Goal: Task Accomplishment & Management: Manage account settings

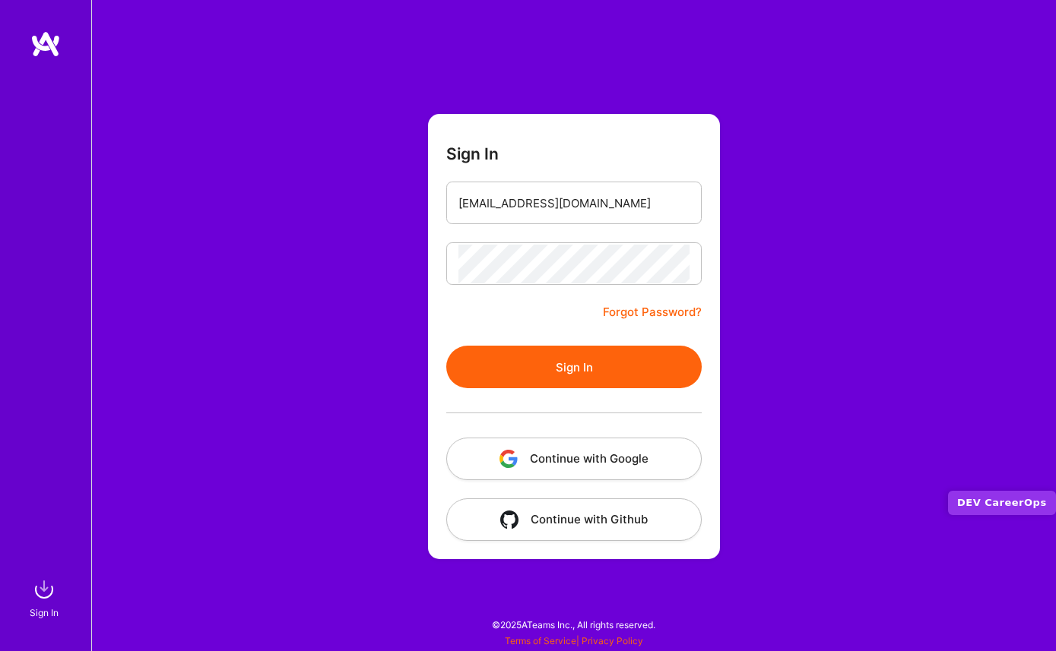
click at [547, 454] on button "Continue with Google" at bounding box center [573, 459] width 255 height 43
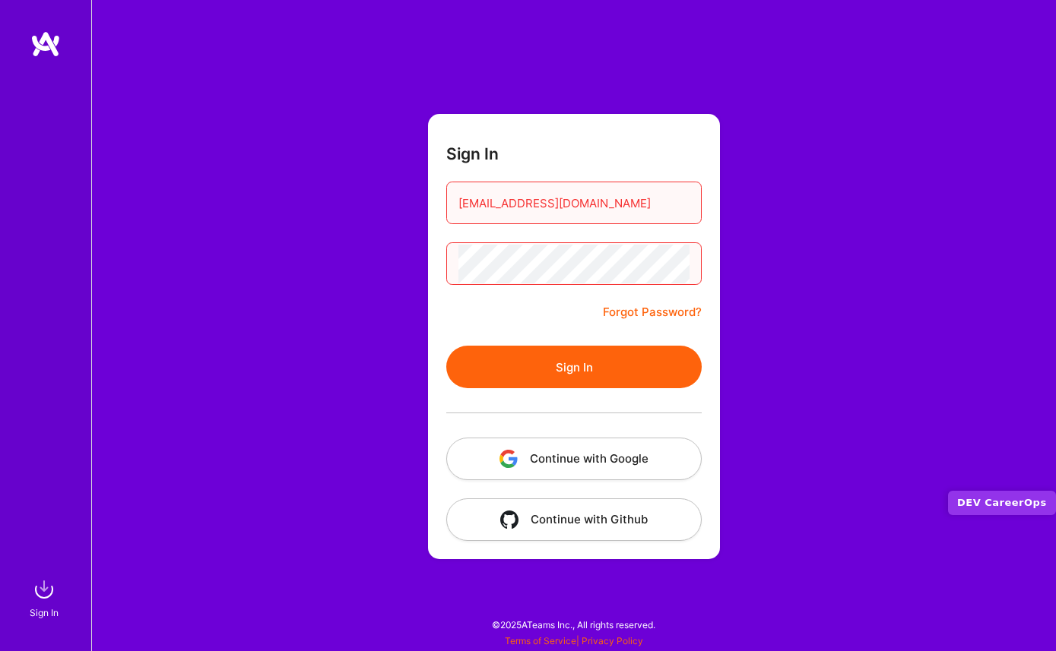
click at [542, 524] on button "Continue with Github" at bounding box center [573, 520] width 255 height 43
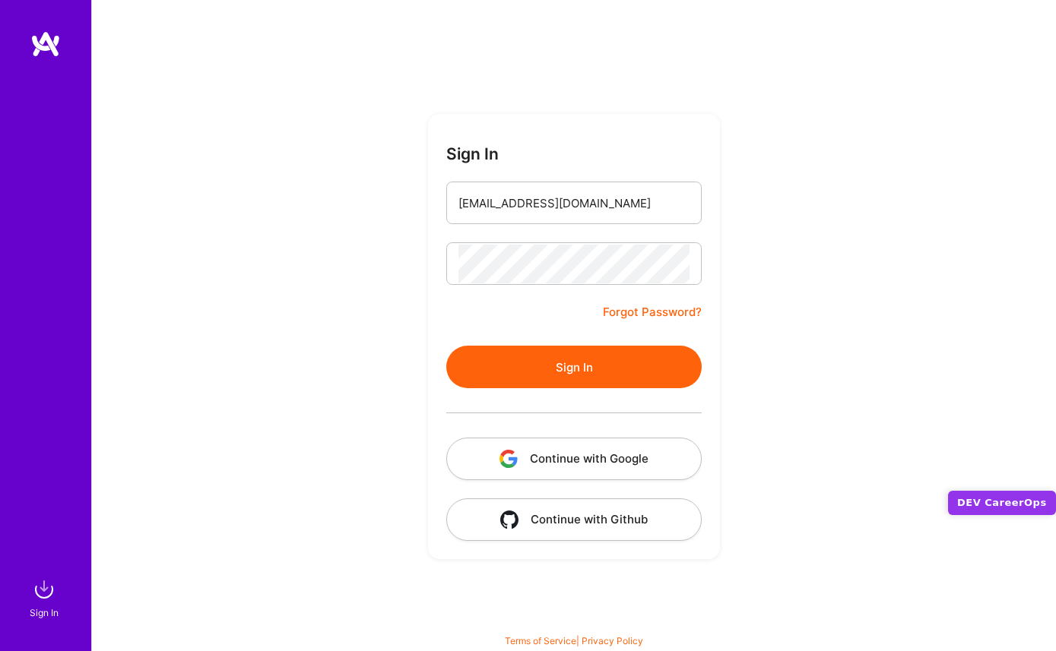
click at [527, 362] on button "Sign In" at bounding box center [573, 367] width 255 height 43
click at [551, 366] on button "Sign In" at bounding box center [573, 367] width 255 height 43
click at [553, 523] on button "Continue with Github" at bounding box center [573, 520] width 255 height 43
click at [578, 515] on button "Continue with Github" at bounding box center [573, 520] width 255 height 43
click at [562, 365] on button "Sign In" at bounding box center [573, 367] width 255 height 43
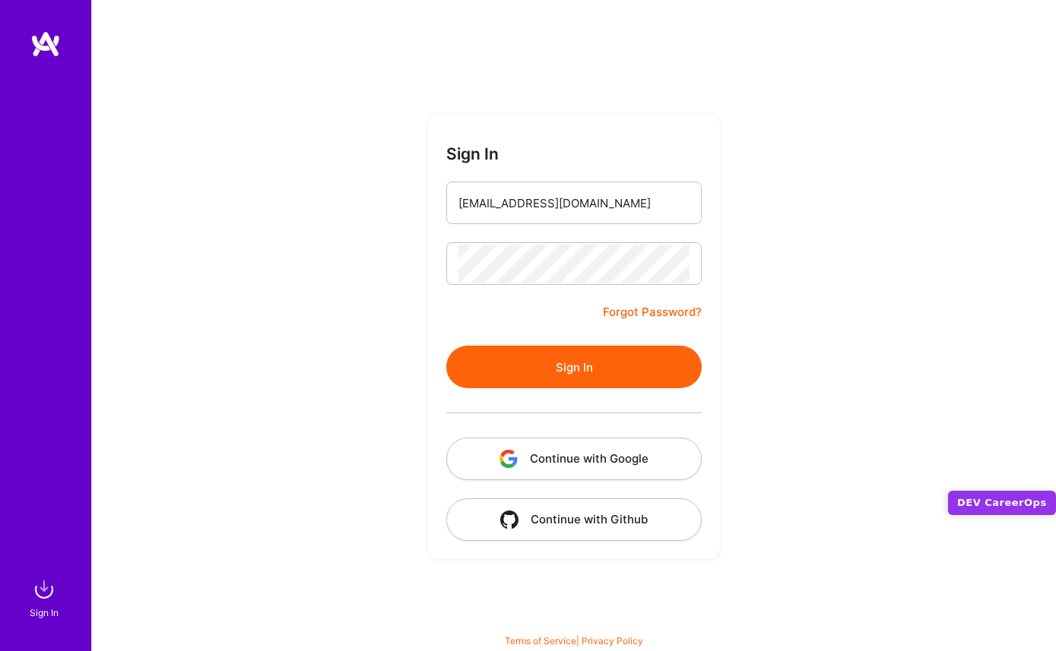
click at [583, 382] on button "Sign In" at bounding box center [573, 367] width 255 height 43
click at [603, 457] on button "Continue with Google" at bounding box center [573, 459] width 255 height 43
click at [570, 354] on button "Sign In" at bounding box center [573, 367] width 255 height 43
click at [616, 310] on link "Forgot Password?" at bounding box center [652, 312] width 99 height 18
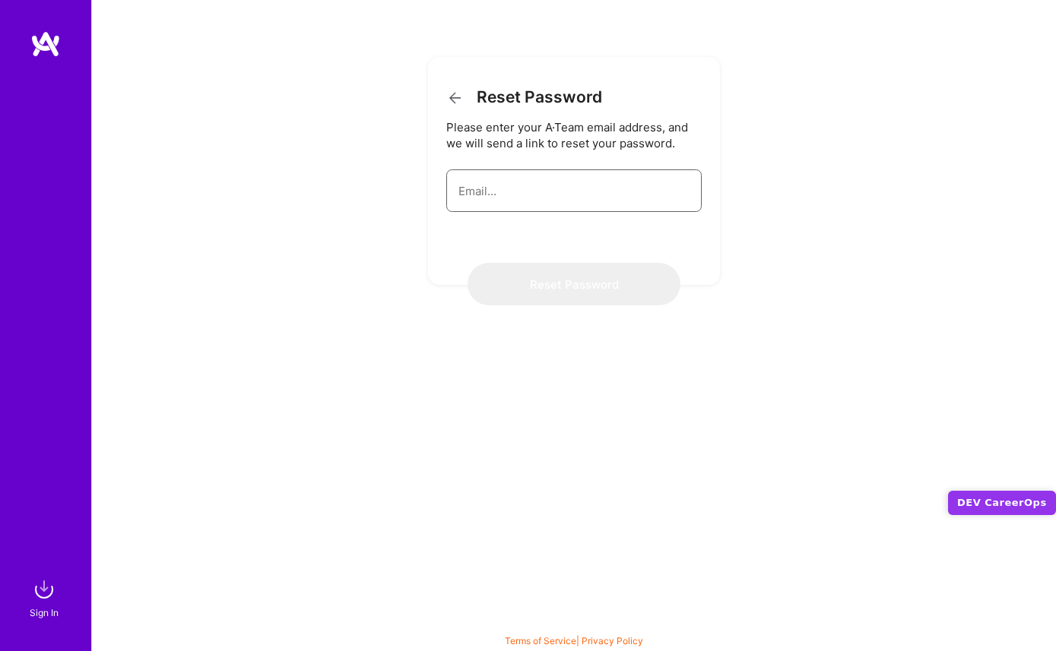
click at [517, 204] on input "email" at bounding box center [573, 191] width 231 height 39
type input "[EMAIL_ADDRESS][DOMAIN_NAME]"
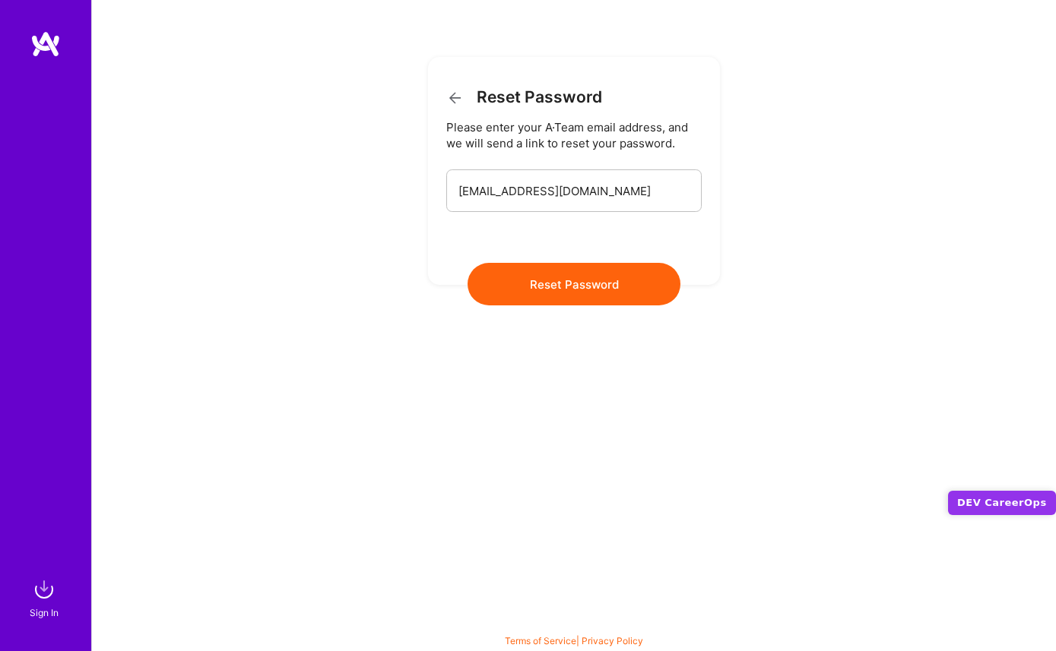
click at [525, 283] on button "Reset Password" at bounding box center [573, 284] width 213 height 43
click at [527, 288] on button "Reset Password" at bounding box center [573, 284] width 213 height 43
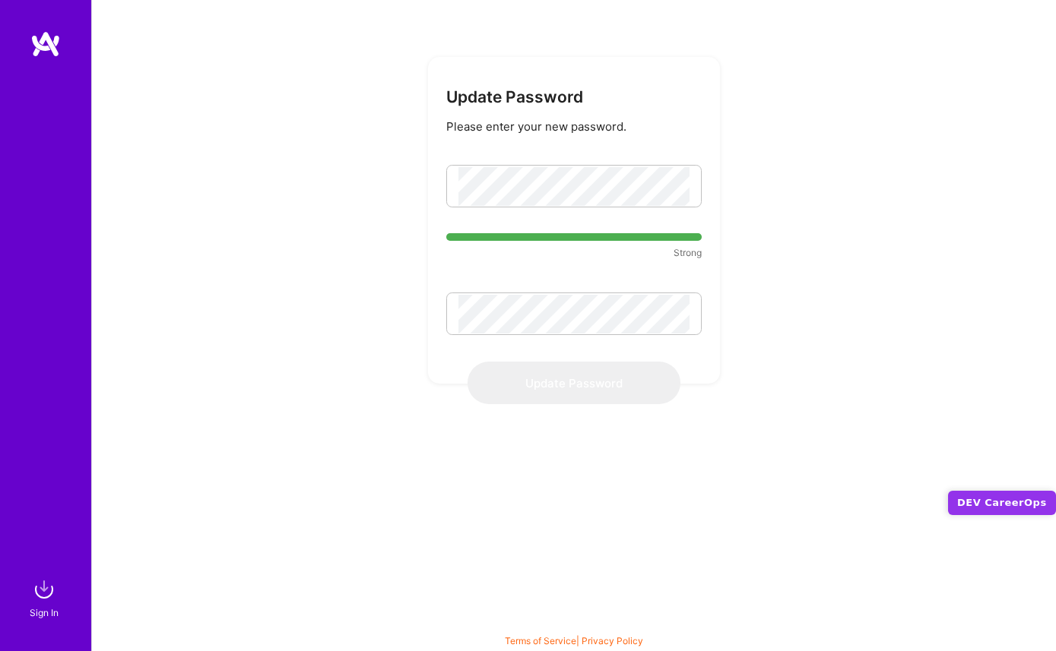
click at [538, 266] on div "Strong" at bounding box center [573, 247] width 255 height 43
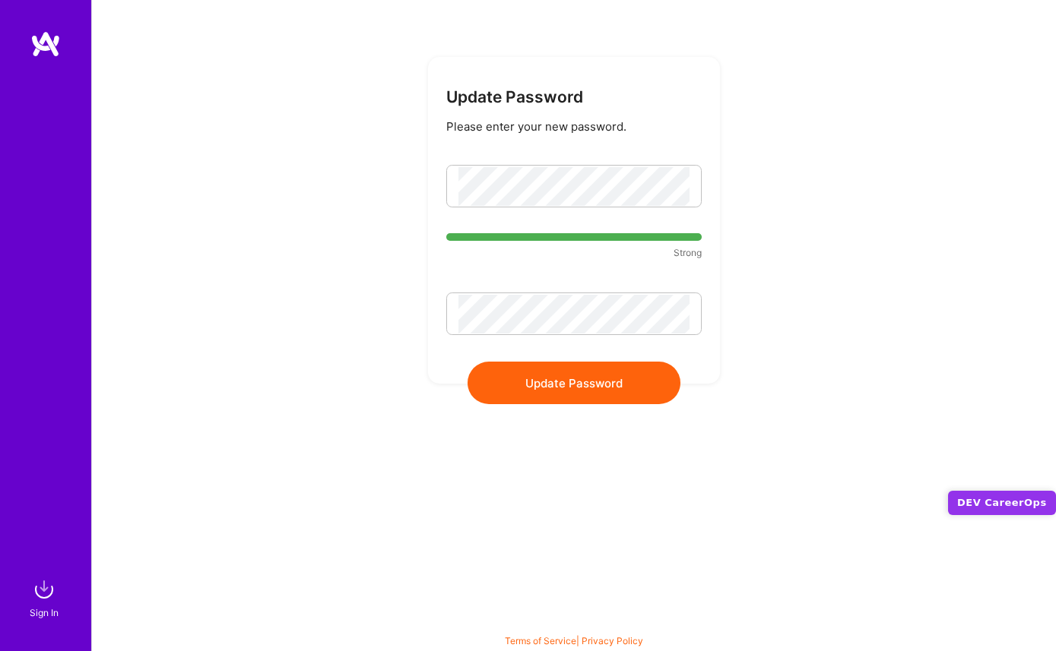
click at [390, 302] on div "Update Password Please enter your new password. Strong Update Password" at bounding box center [573, 325] width 964 height 651
click at [544, 384] on button "Update Password" at bounding box center [573, 383] width 213 height 43
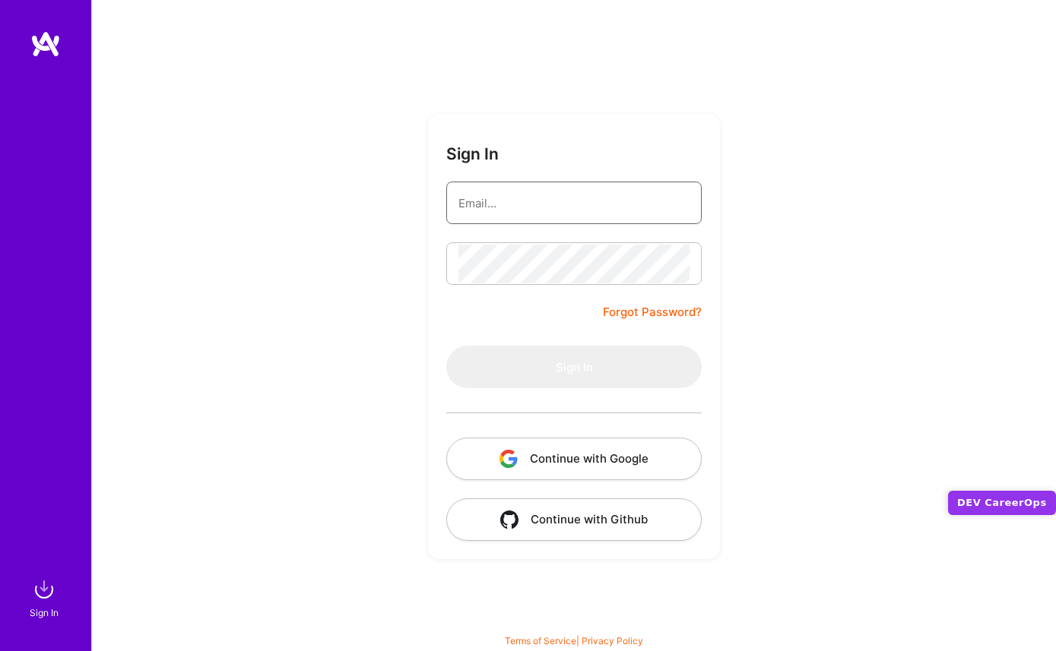
type input "chrismcdermut@gmail.com"
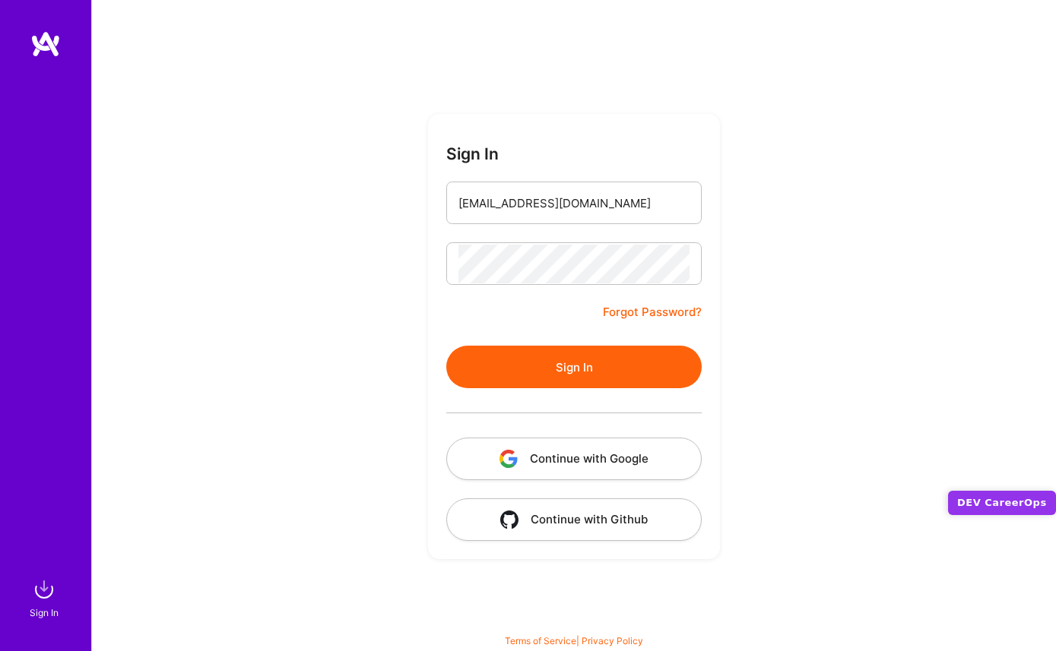
click at [622, 144] on form "Sign In chrismcdermut@gmail.com Forgot Password? Sign In Continue with Google C…" at bounding box center [574, 336] width 292 height 445
click at [603, 389] on div at bounding box center [573, 412] width 255 height 49
click at [603, 369] on button "Sign In" at bounding box center [573, 367] width 255 height 43
click at [622, 308] on link "Forgot Password?" at bounding box center [652, 312] width 99 height 18
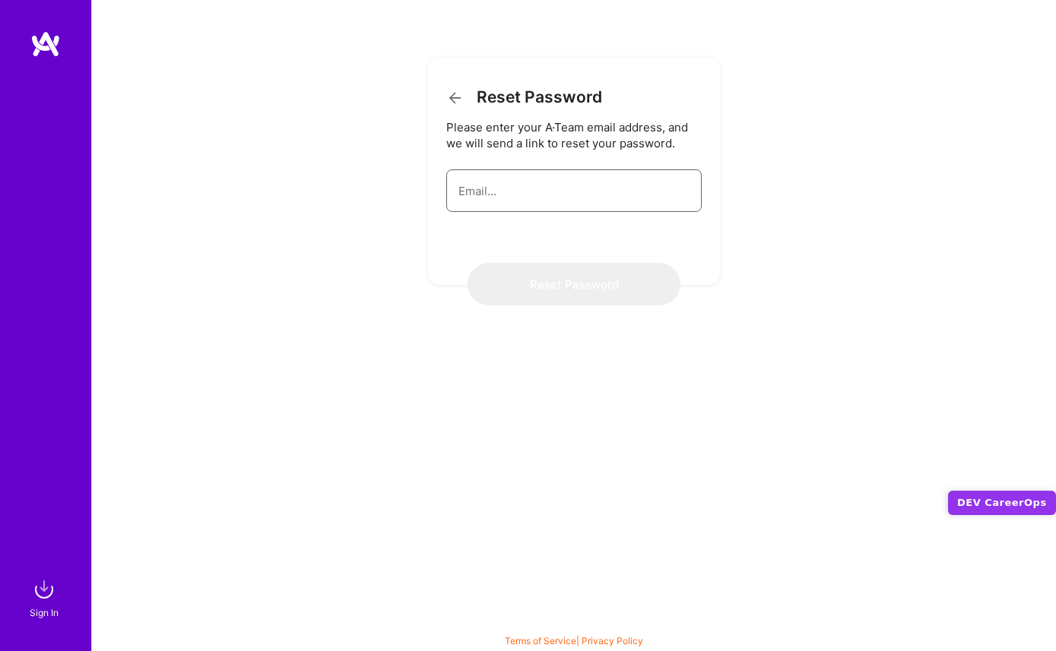
type input "chrismcdermut@gmail.com"
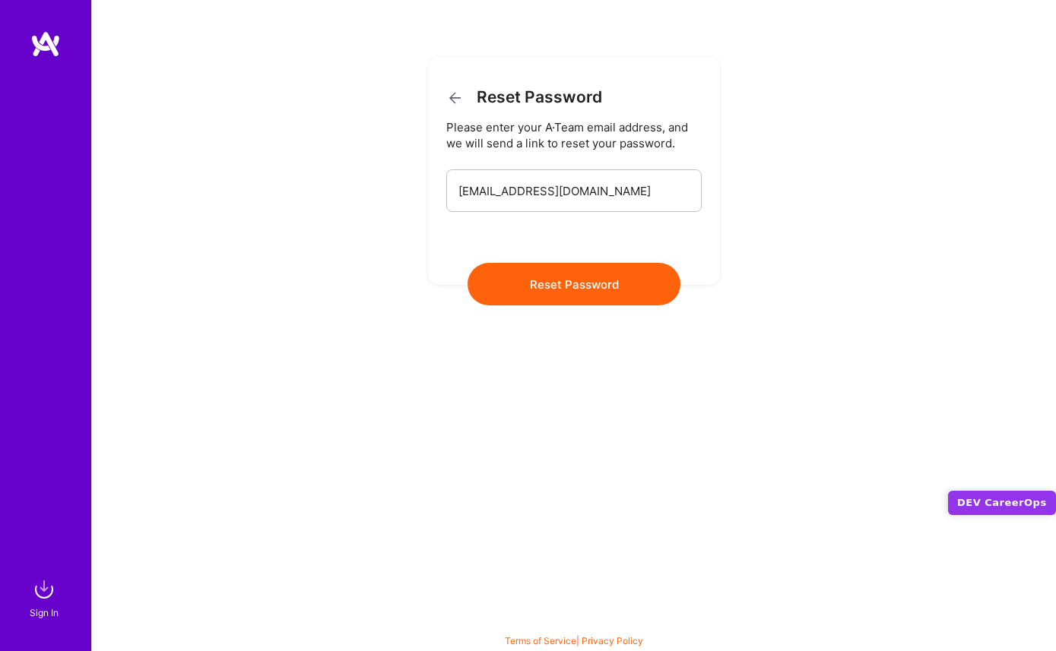
click at [578, 280] on button "Reset Password" at bounding box center [573, 284] width 213 height 43
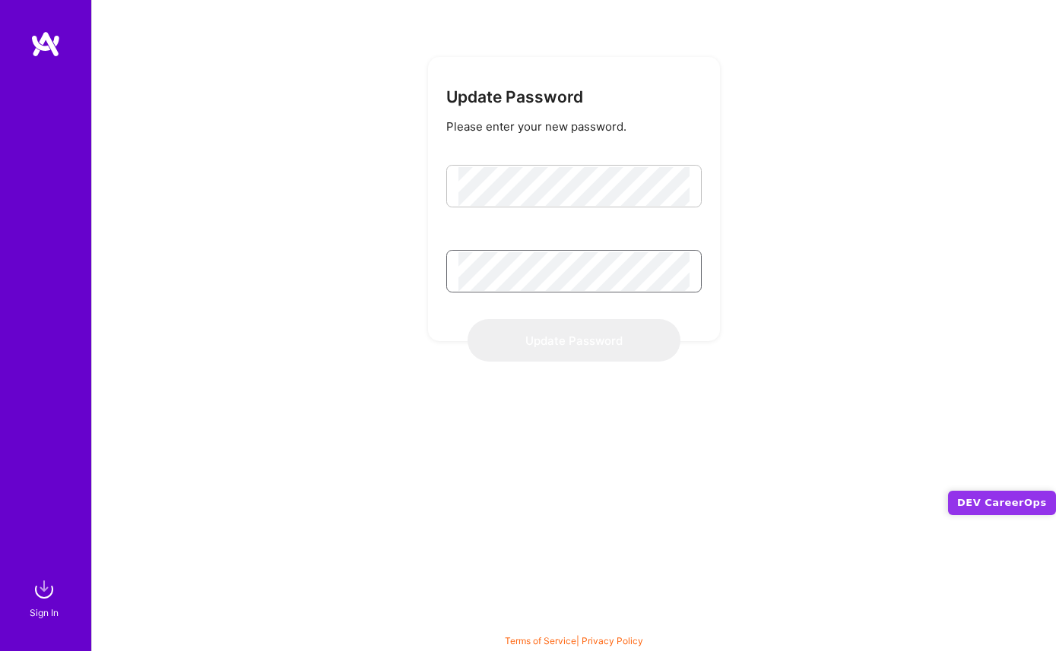
click at [458, 179] on div at bounding box center [458, 179] width 0 height 0
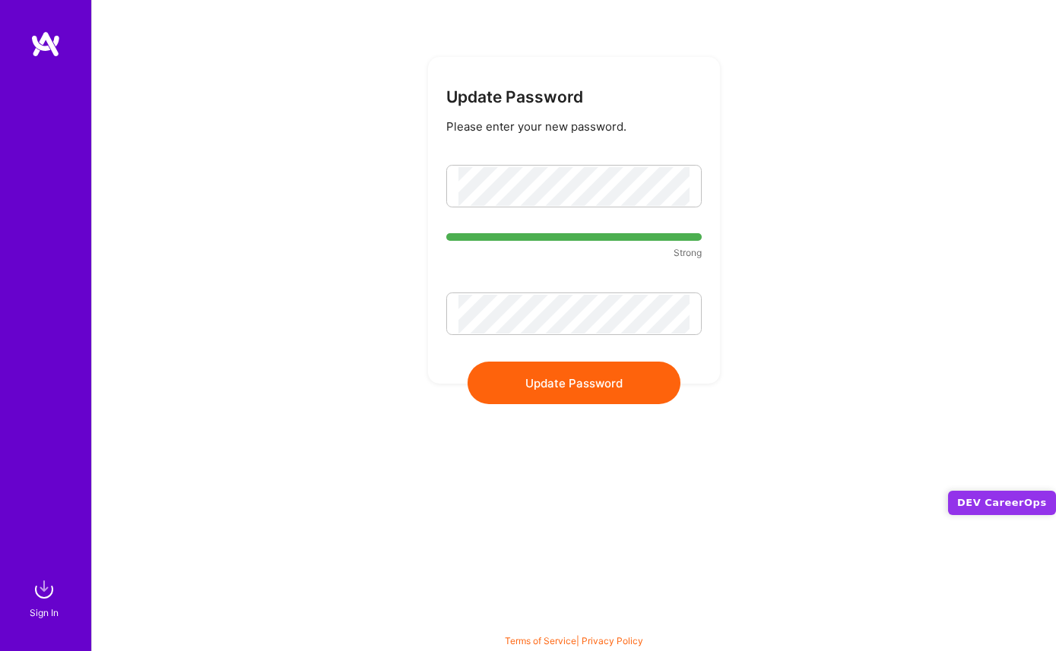
click at [521, 282] on form "Update Password Please enter your new password. Strong Update Password" at bounding box center [574, 220] width 292 height 327
click at [524, 389] on button "Update Password" at bounding box center [573, 383] width 213 height 43
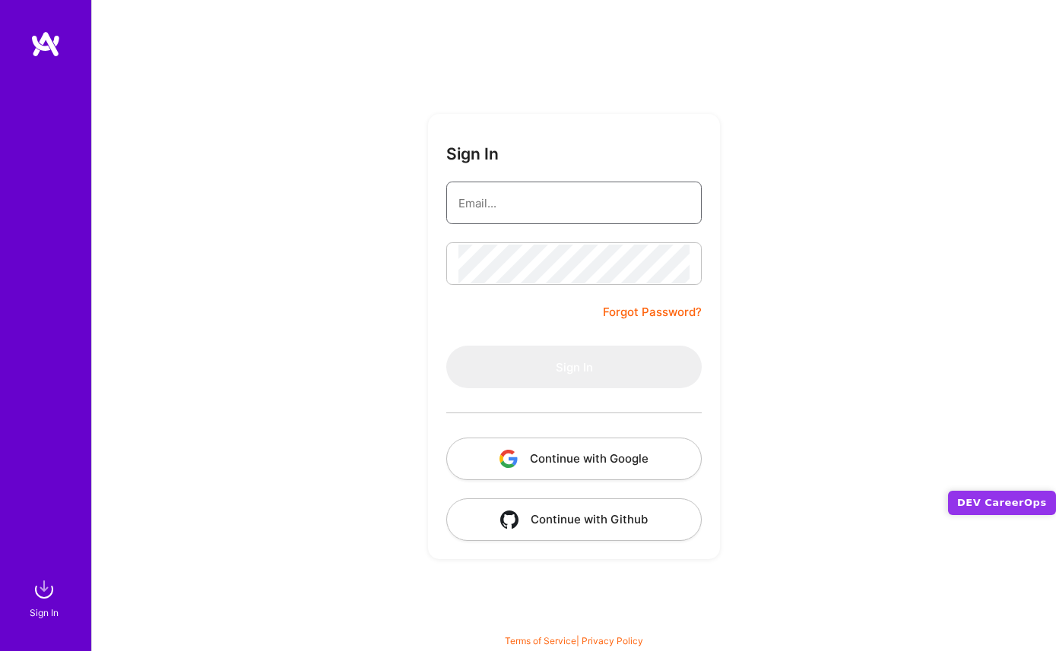
type input "chrismcdermut@gmail.com"
click at [537, 469] on button "Continue with Google" at bounding box center [573, 459] width 255 height 43
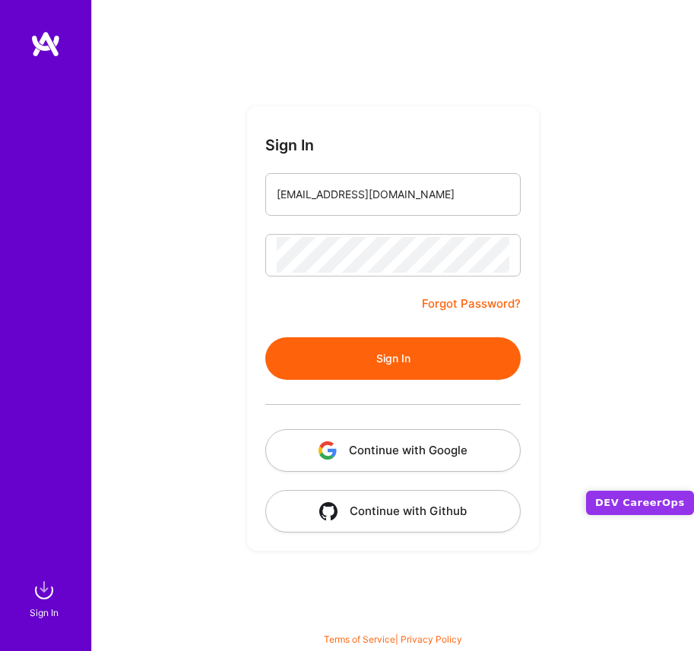
click at [329, 350] on button "Sign In" at bounding box center [392, 358] width 255 height 43
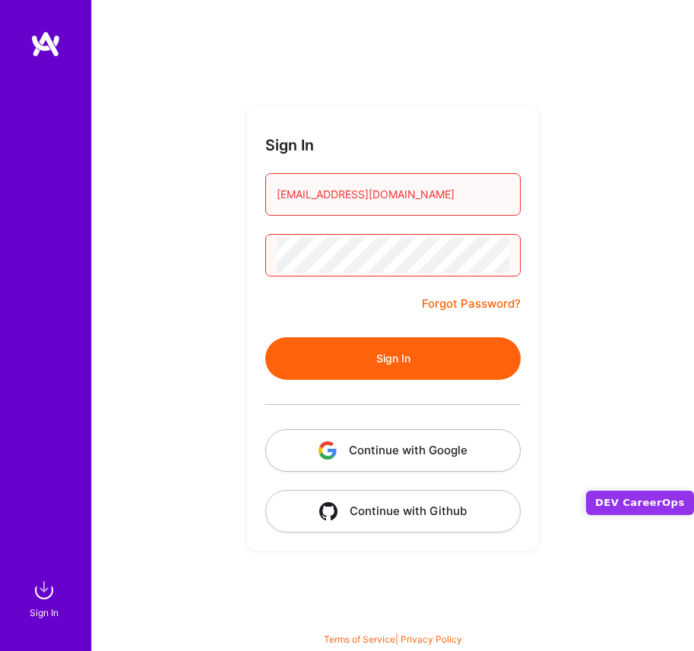
click at [380, 443] on button "Continue with Google" at bounding box center [392, 450] width 255 height 43
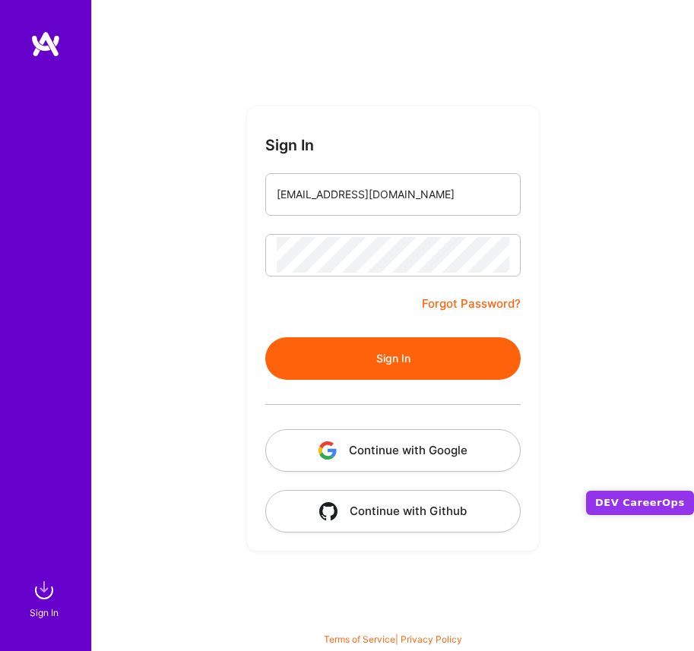
click at [417, 453] on button "Continue with Google" at bounding box center [392, 450] width 255 height 43
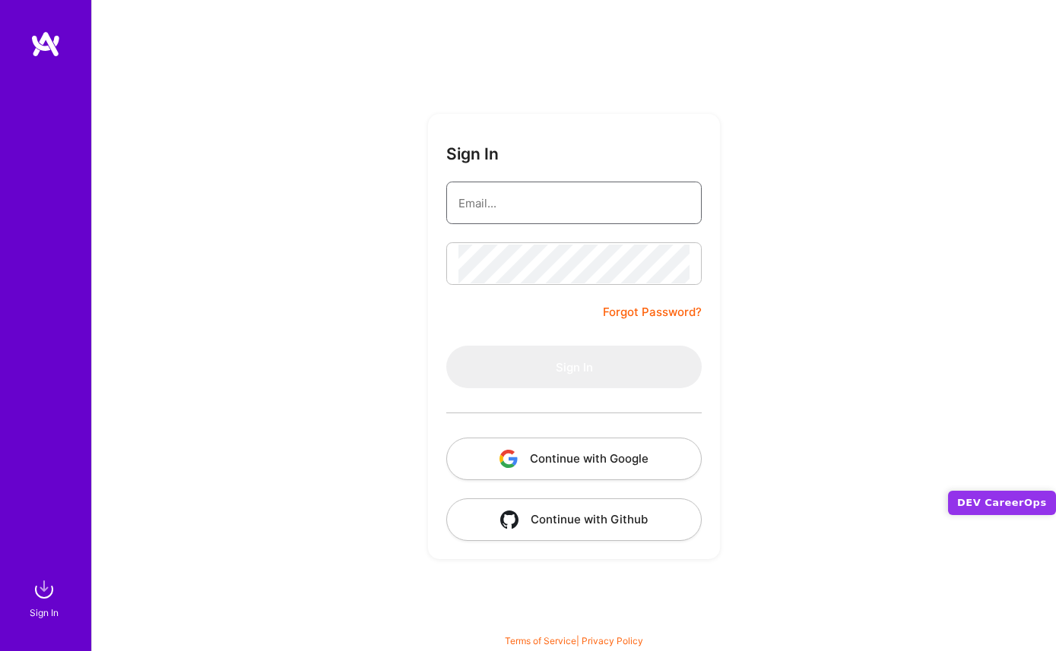
click at [475, 211] on input "email" at bounding box center [573, 203] width 231 height 39
type input "chrismcdermut@gmail.com"
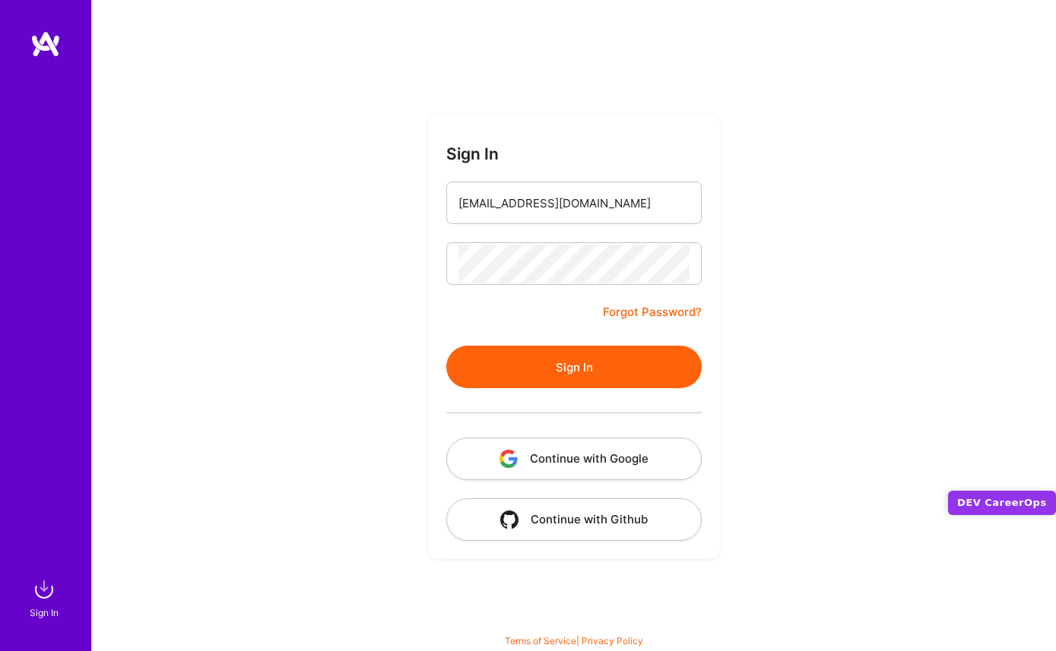
click at [543, 508] on button "Continue with Github" at bounding box center [573, 520] width 255 height 43
click at [572, 519] on button "Continue with Github" at bounding box center [573, 520] width 255 height 43
click at [624, 208] on input "chrismcdermut@gmail.com" at bounding box center [573, 203] width 231 height 39
click at [382, 283] on div "Sign In chrismcdermut@gmail.com Forgot Password? Sign In Continue with Google C…" at bounding box center [573, 325] width 964 height 651
click at [537, 357] on button "Sign In" at bounding box center [573, 367] width 255 height 43
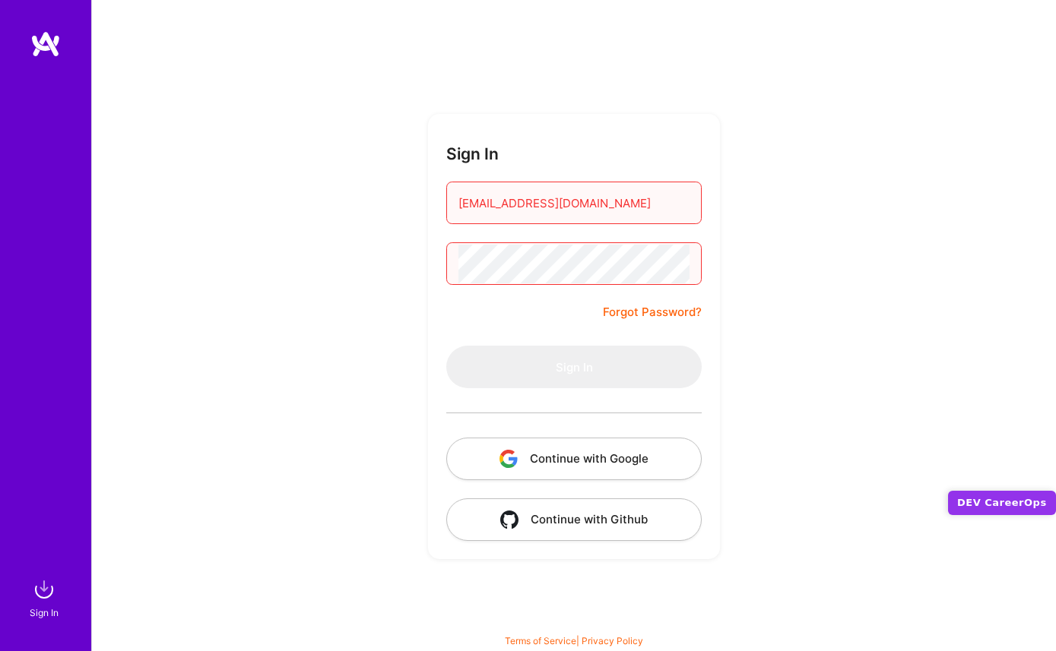
click at [400, 321] on div "Sign In chrismcdermut@gmail.com Forgot Password? Sign In Continue with Google C…" at bounding box center [573, 325] width 964 height 651
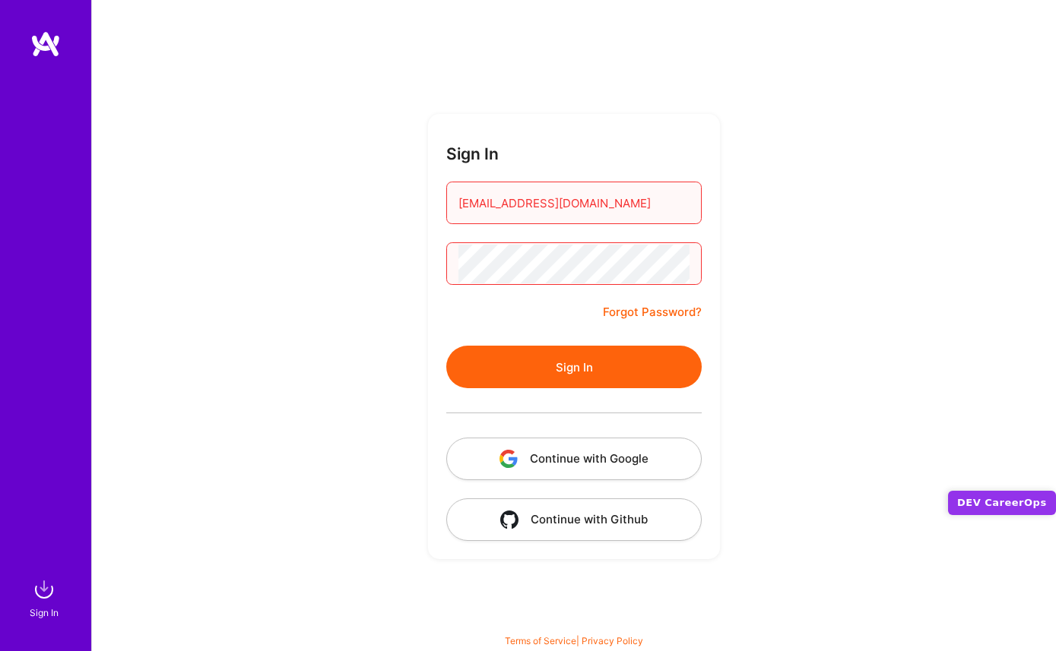
click at [594, 370] on button "Sign In" at bounding box center [573, 367] width 255 height 43
click at [629, 312] on link "Forgot Password?" at bounding box center [652, 312] width 99 height 18
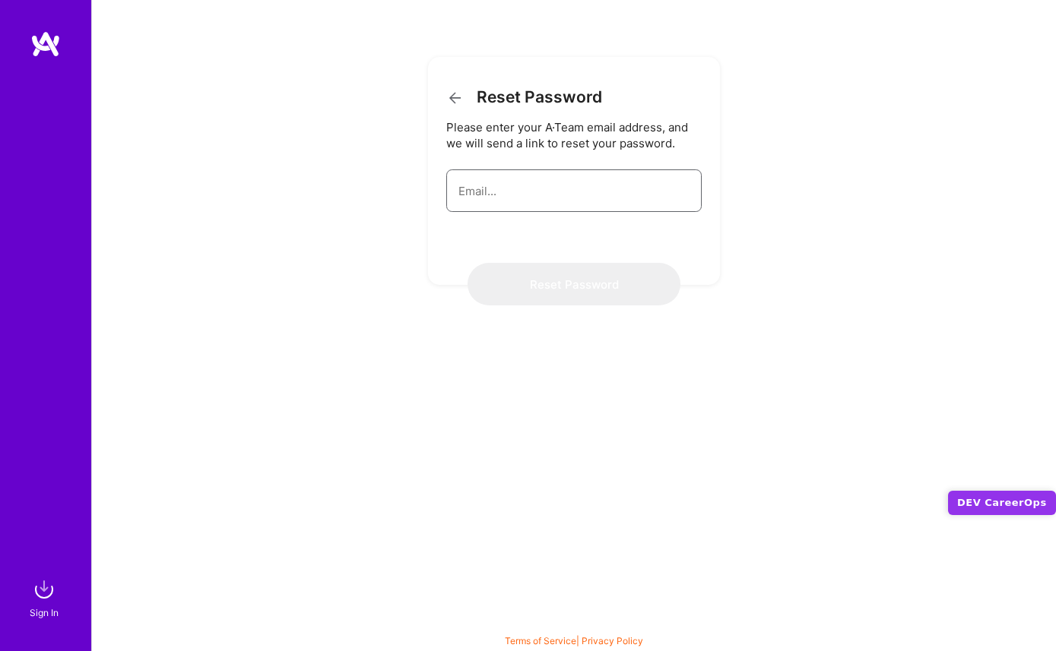
type input "[EMAIL_ADDRESS][DOMAIN_NAME]"
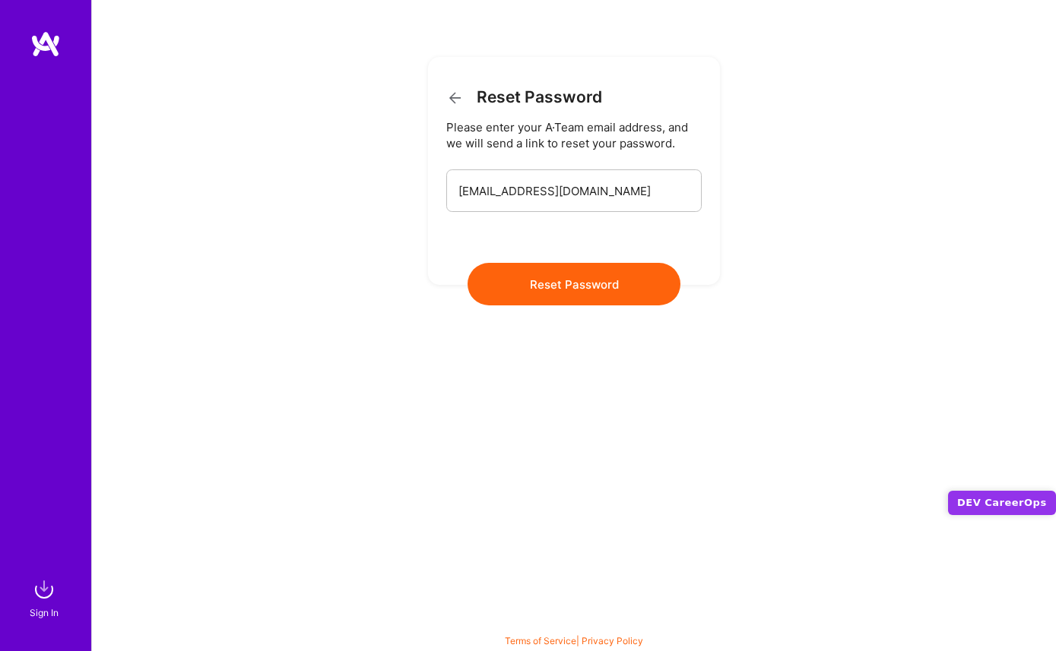
click at [570, 281] on button "Reset Password" at bounding box center [573, 284] width 213 height 43
click at [546, 196] on input "[EMAIL_ADDRESS][DOMAIN_NAME]" at bounding box center [573, 191] width 231 height 39
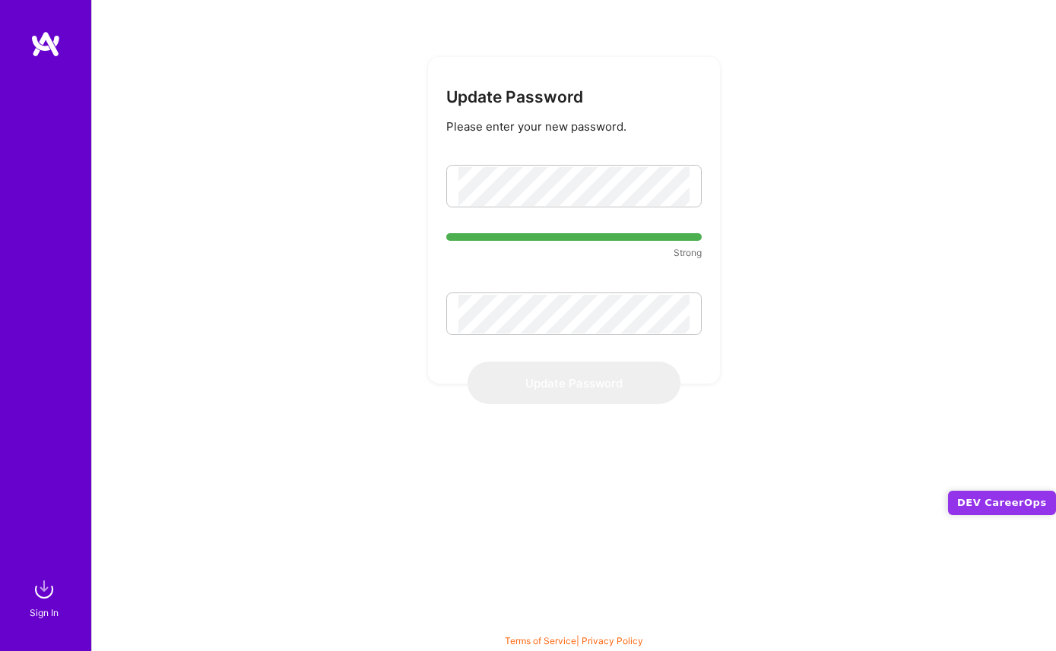
click at [448, 254] on small "Strong" at bounding box center [573, 253] width 255 height 16
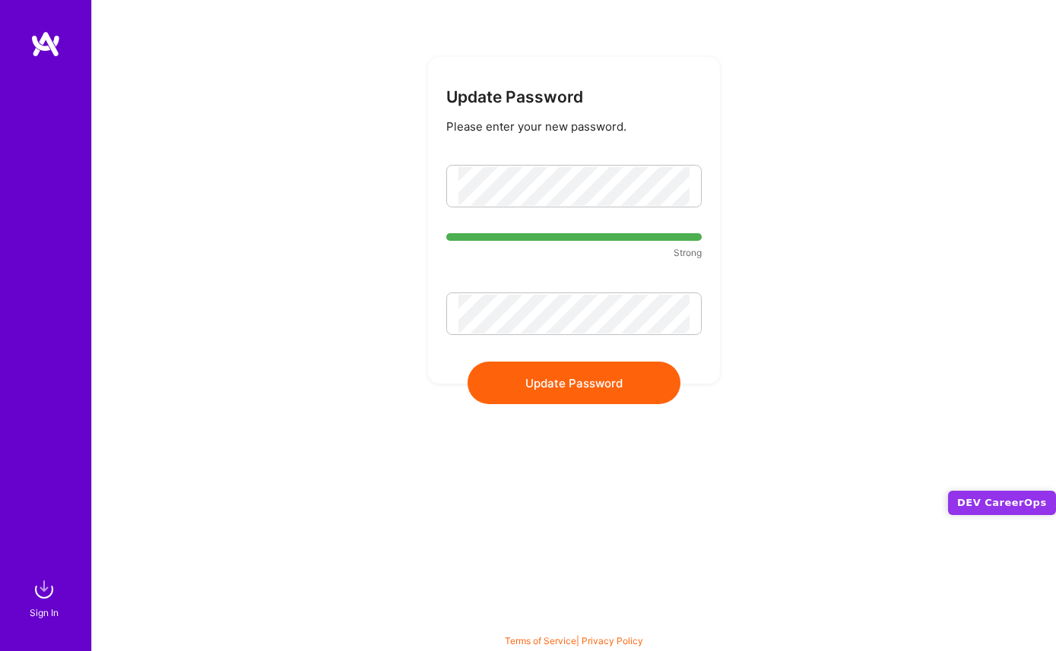
click at [455, 274] on form "Update Password Please enter your new password. Strong Update Password" at bounding box center [574, 220] width 292 height 327
click at [511, 375] on button "Update Password" at bounding box center [573, 383] width 213 height 43
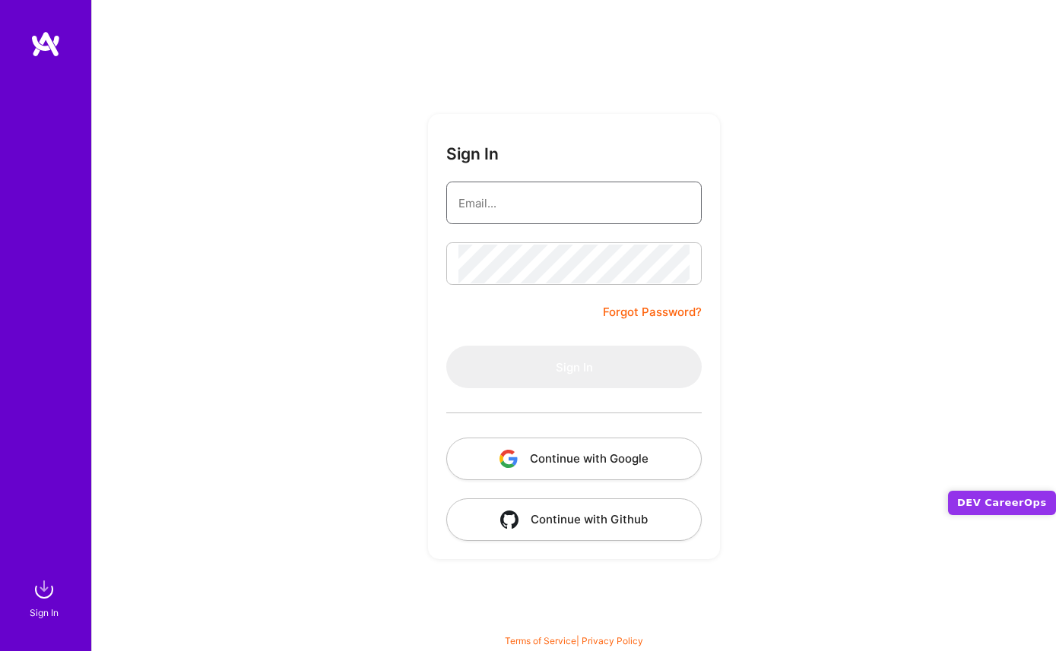
type input "[EMAIL_ADDRESS][DOMAIN_NAME]"
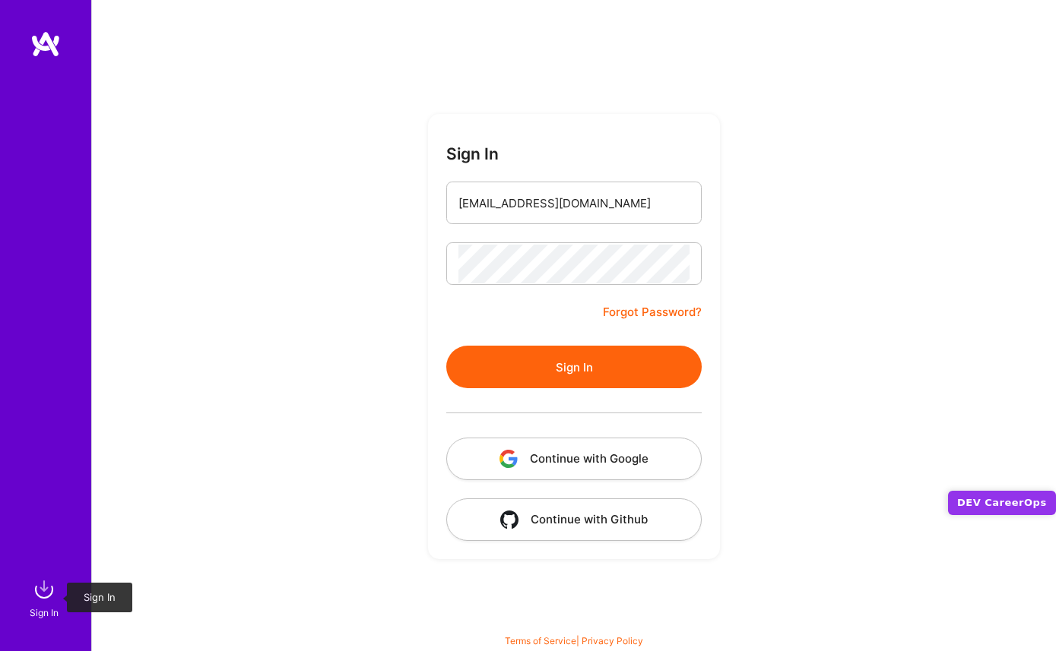
click at [46, 602] on img at bounding box center [44, 590] width 30 height 30
click at [46, 590] on img at bounding box center [44, 590] width 30 height 30
click at [52, 37] on img at bounding box center [45, 43] width 30 height 27
